Goal: Task Accomplishment & Management: Manage account settings

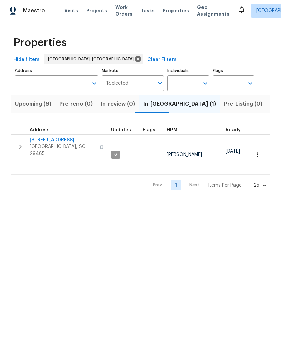
click at [71, 10] on span "Visits" at bounding box center [71, 10] width 14 height 7
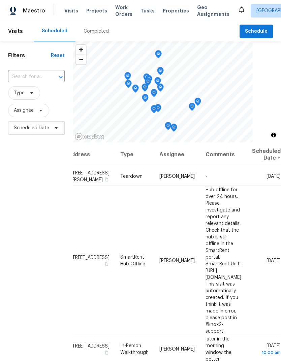
scroll to position [0, 59]
click at [237, 182] on td "-" at bounding box center [223, 176] width 46 height 19
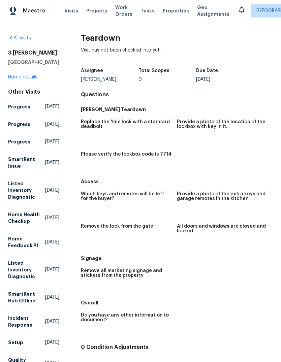
click at [71, 9] on span "Visits" at bounding box center [71, 10] width 14 height 7
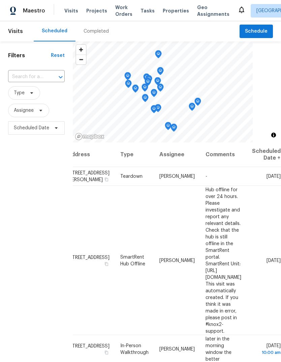
scroll to position [0, 59]
click at [0, 0] on icon at bounding box center [0, 0] width 0 height 0
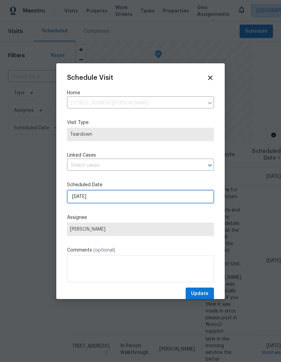
click at [172, 195] on input "[DATE]" at bounding box center [140, 196] width 147 height 13
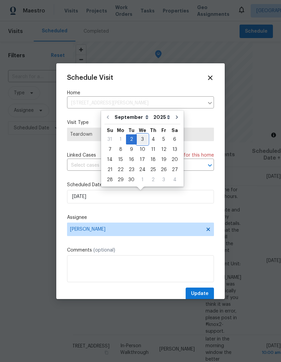
click at [141, 138] on div "3" at bounding box center [142, 139] width 11 height 9
type input "[DATE]"
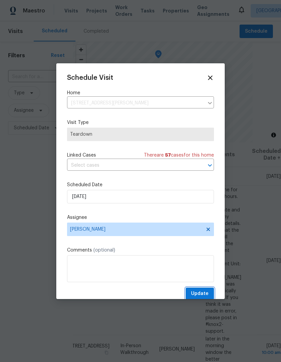
click at [203, 295] on span "Update" at bounding box center [200, 294] width 18 height 8
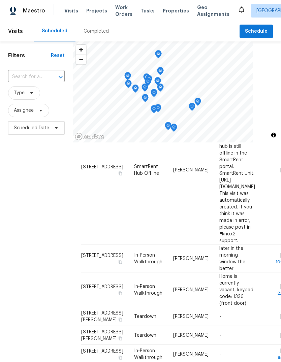
scroll to position [68, 6]
